Goal: Task Accomplishment & Management: Manage account settings

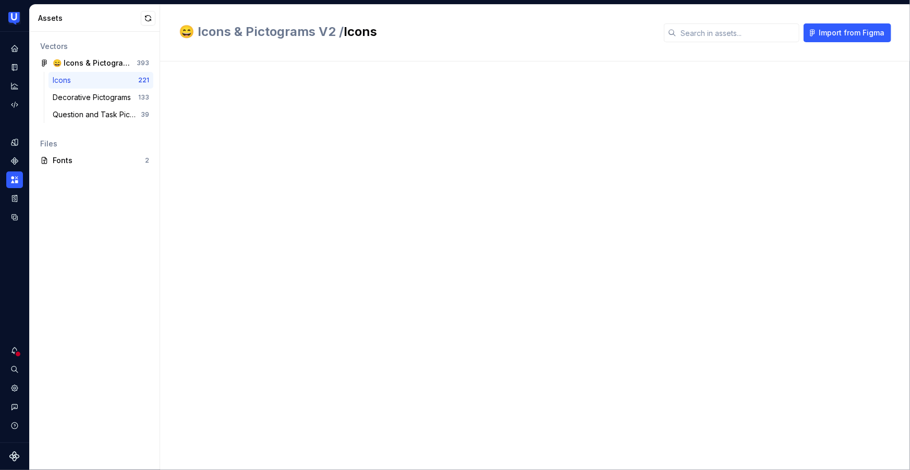
scroll to position [1922, 0]
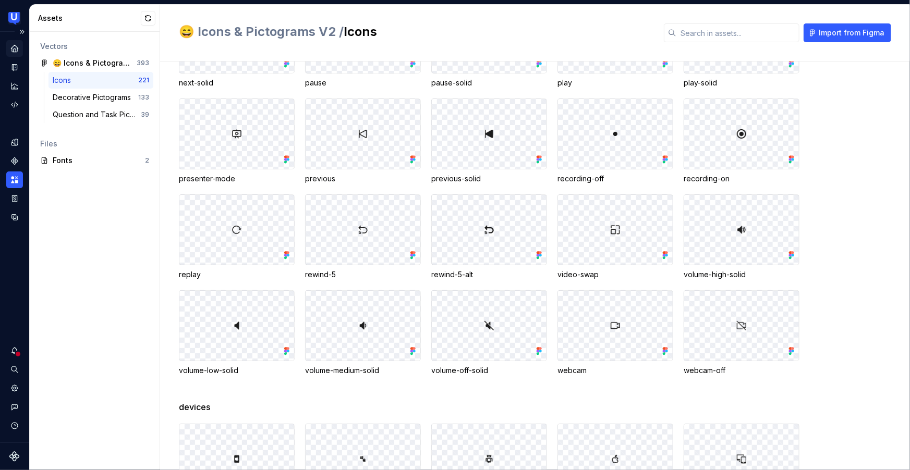
click at [18, 46] on icon "Home" at bounding box center [14, 48] width 9 height 9
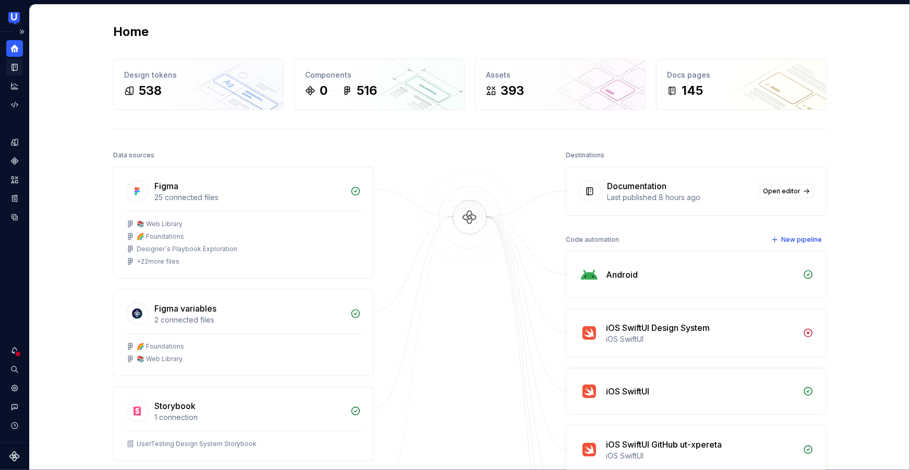
click at [14, 65] on icon "Documentation" at bounding box center [16, 68] width 4 height 6
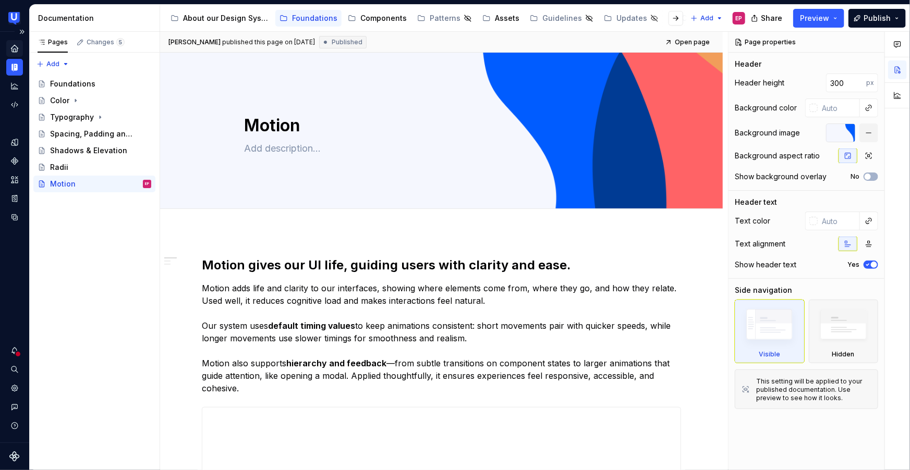
click at [13, 49] on icon "Home" at bounding box center [14, 48] width 7 height 7
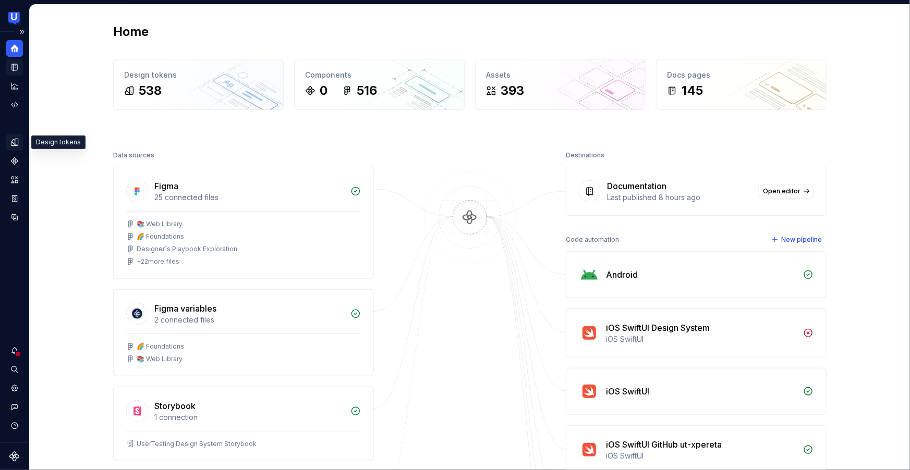
click at [9, 142] on div "Design tokens" at bounding box center [14, 142] width 17 height 17
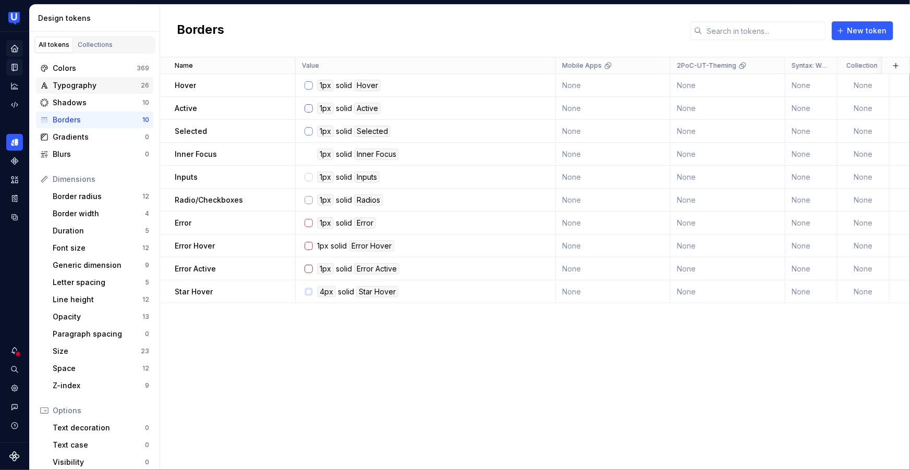
click at [100, 77] on div "Typography 26" at bounding box center [94, 85] width 117 height 17
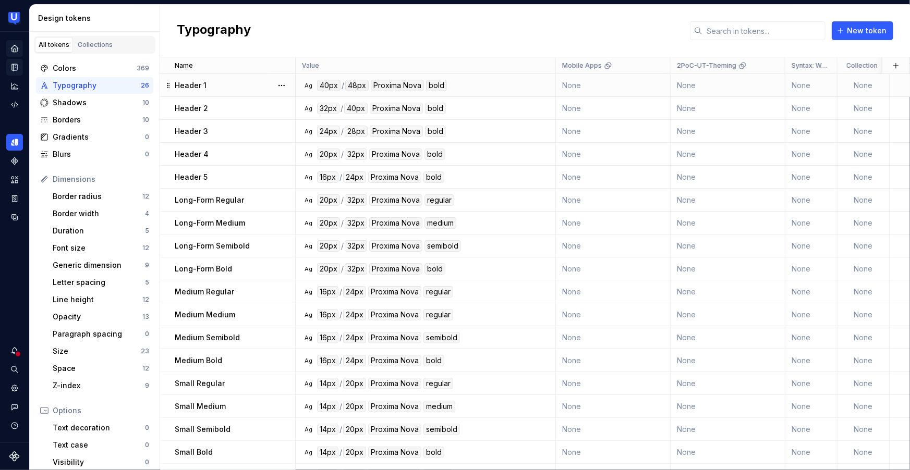
click at [575, 87] on td "None" at bounding box center [613, 85] width 115 height 23
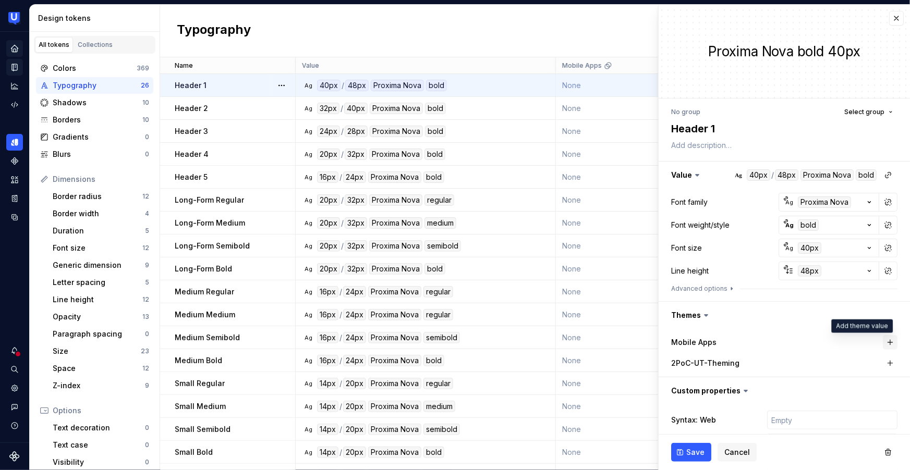
click at [883, 341] on button "button" at bounding box center [890, 342] width 15 height 15
click at [783, 341] on button "button" at bounding box center [784, 342] width 19 height 19
click at [71, 66] on div "Colors" at bounding box center [95, 68] width 84 height 10
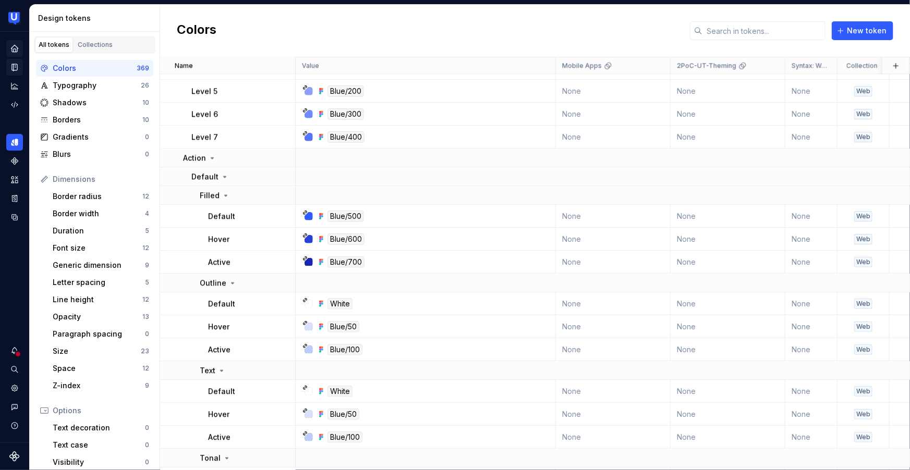
scroll to position [3265, 0]
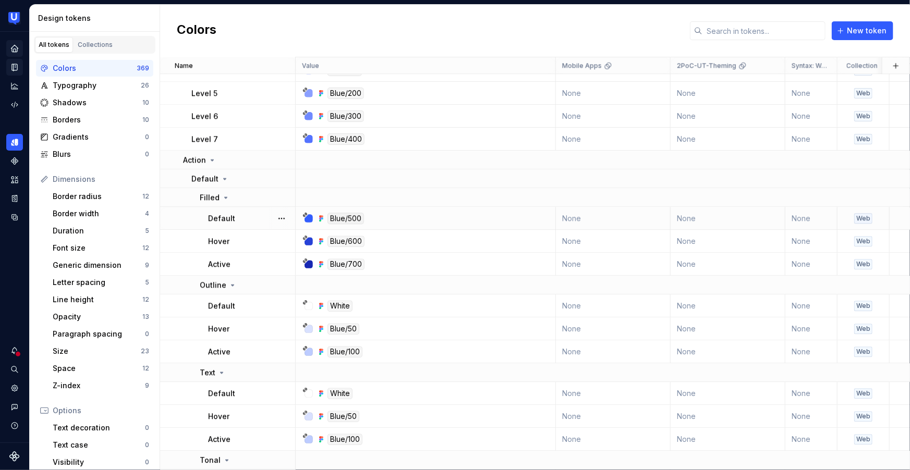
click at [588, 220] on td "None" at bounding box center [613, 218] width 115 height 23
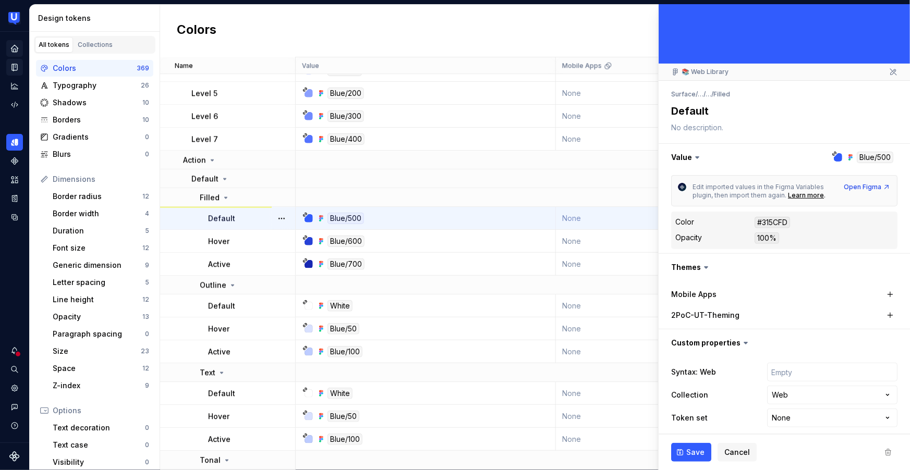
scroll to position [41, 0]
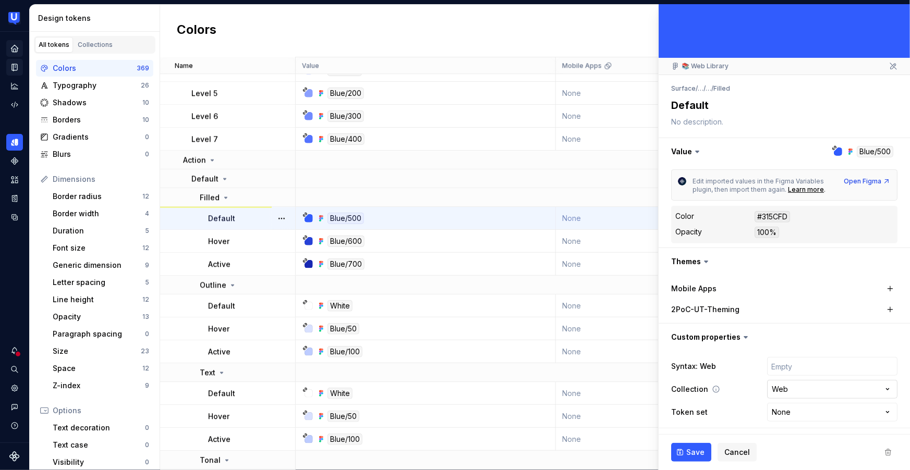
click at [882, 387] on html "UserTesting Design System EP Design system data Design tokens All tokens Collec…" at bounding box center [455, 235] width 910 height 470
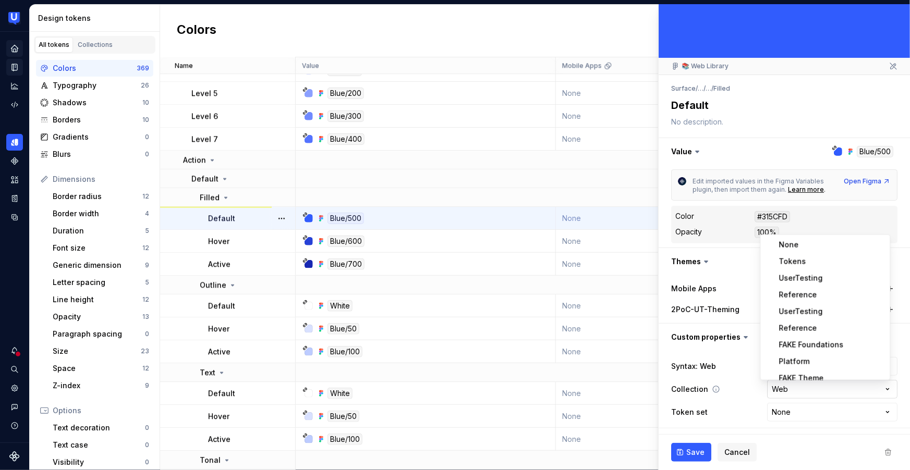
scroll to position [75, 0]
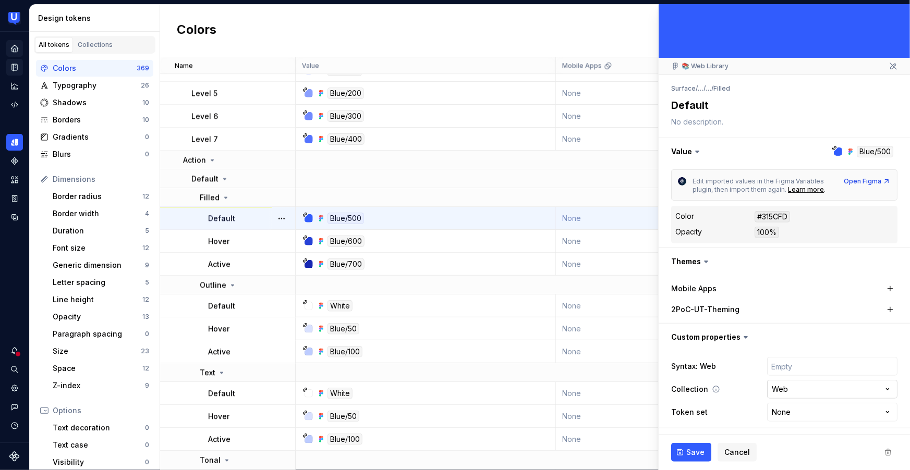
click at [882, 387] on html "UserTesting Design System EP Design system data Design tokens All tokens Collec…" at bounding box center [455, 235] width 910 height 470
click at [883, 287] on button "button" at bounding box center [890, 289] width 15 height 15
click at [814, 326] on button "button" at bounding box center [784, 337] width 251 height 27
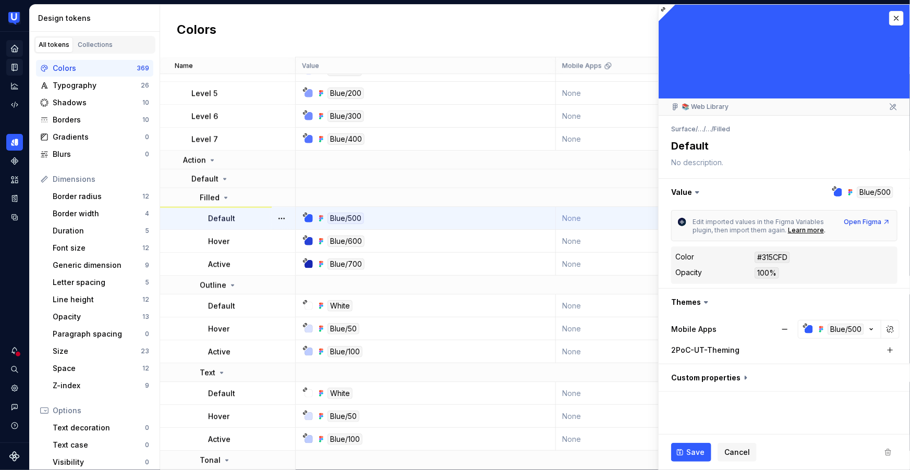
click at [695, 328] on label "Mobile Apps" at bounding box center [693, 329] width 45 height 10
click at [789, 330] on button "button" at bounding box center [784, 329] width 19 height 19
click at [891, 347] on button "button" at bounding box center [890, 350] width 15 height 15
click at [783, 346] on button "button" at bounding box center [784, 350] width 19 height 19
click at [743, 374] on button "button" at bounding box center [784, 378] width 251 height 27
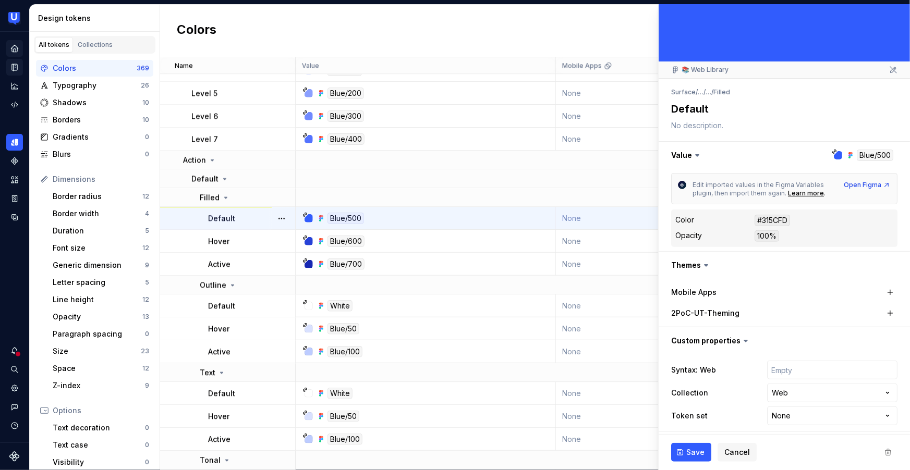
scroll to position [41, 0]
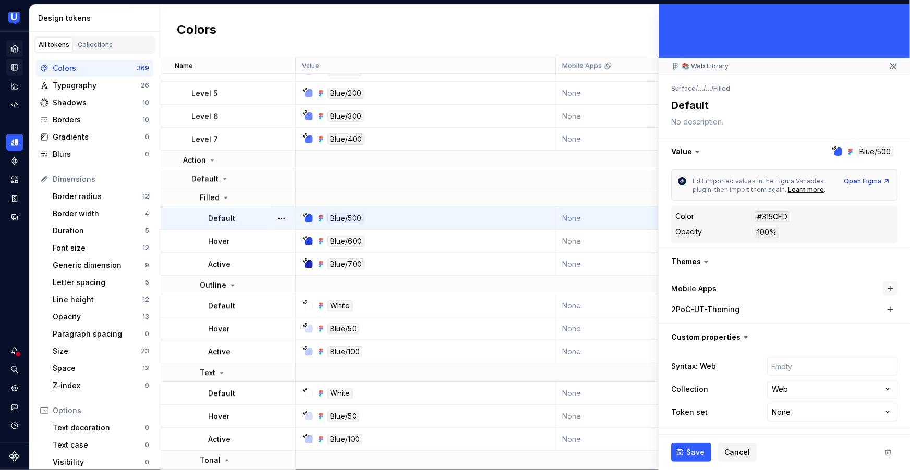
click at [883, 289] on button "button" at bounding box center [890, 289] width 15 height 15
click at [877, 288] on icon "button" at bounding box center [871, 289] width 10 height 10
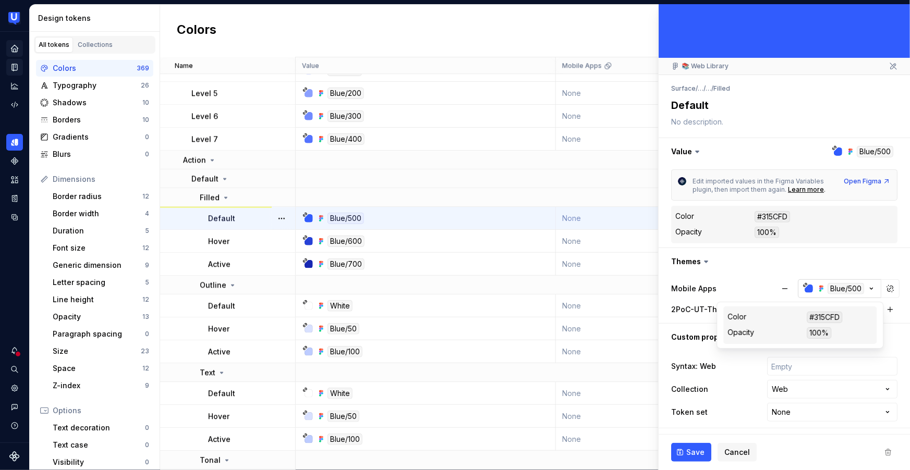
click at [872, 288] on icon "button" at bounding box center [871, 289] width 3 height 2
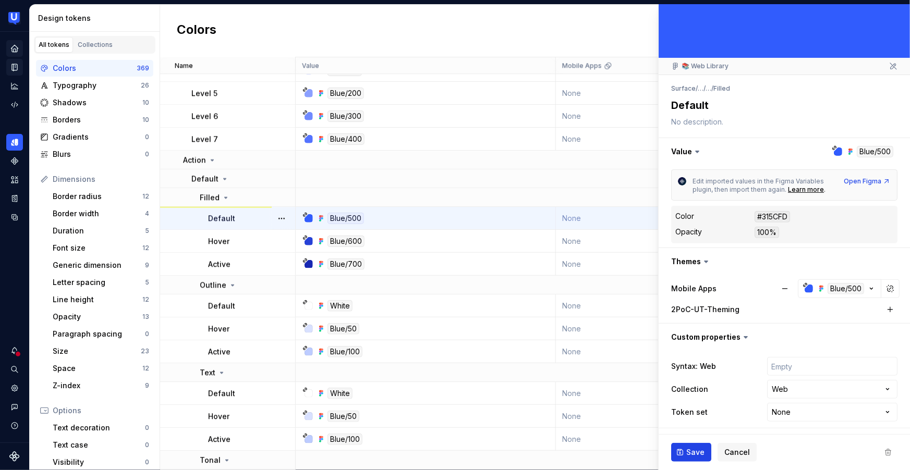
click at [690, 452] on span "Save" at bounding box center [695, 452] width 18 height 10
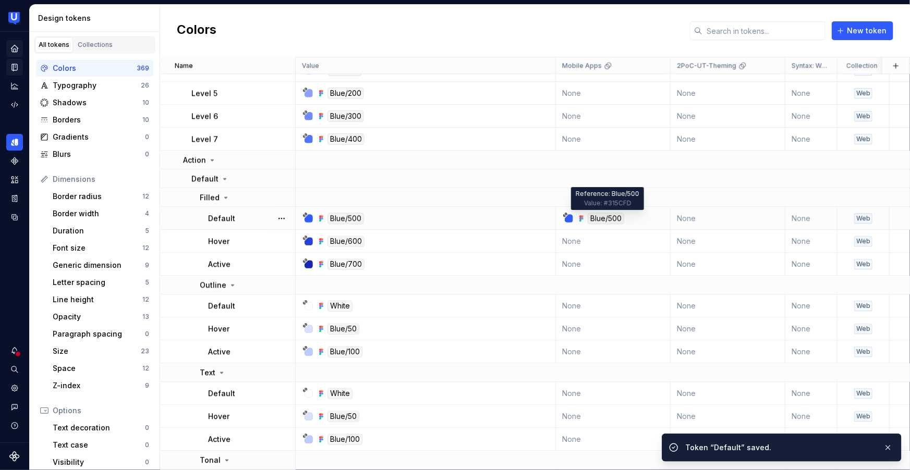
click at [607, 221] on div "Blue/500" at bounding box center [606, 218] width 37 height 11
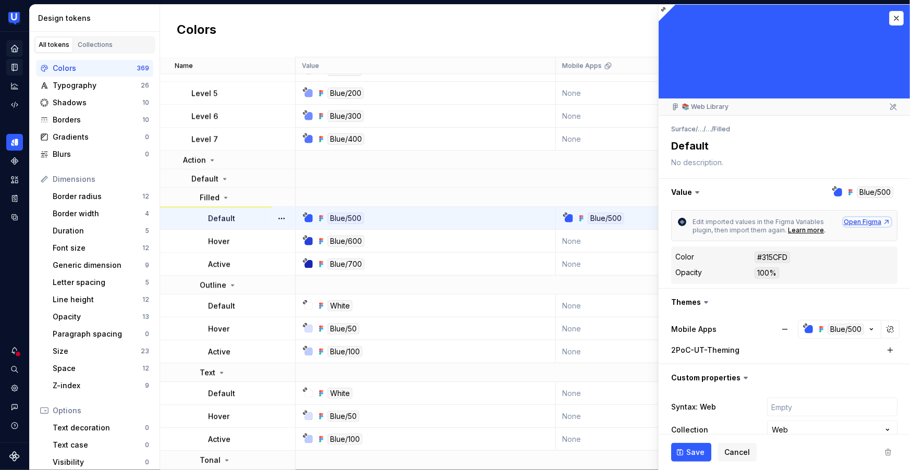
click at [845, 222] on div "Open Figma" at bounding box center [867, 222] width 47 height 8
type textarea "*"
